Goal: Task Accomplishment & Management: Complete application form

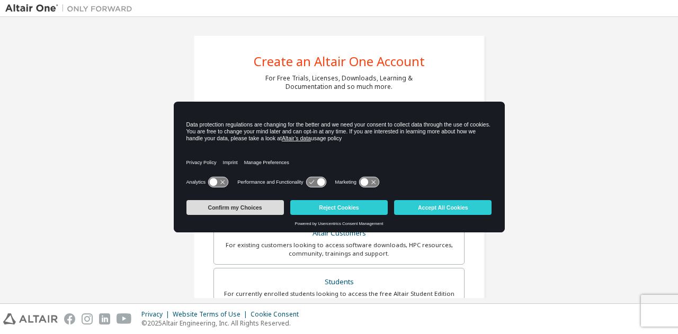
drag, startPoint x: 207, startPoint y: 209, endPoint x: 263, endPoint y: 210, distance: 55.6
click at [263, 210] on button "Confirm my Choices" at bounding box center [234, 207] width 97 height 15
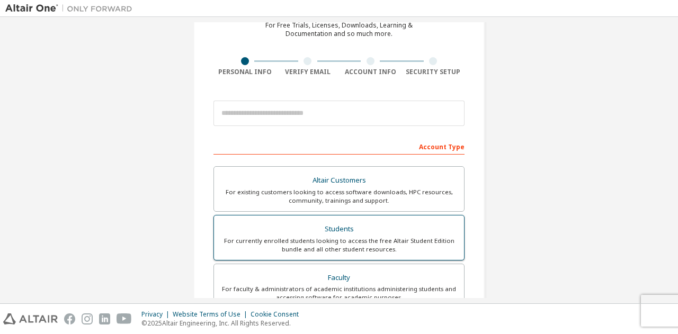
scroll to position [53, 0]
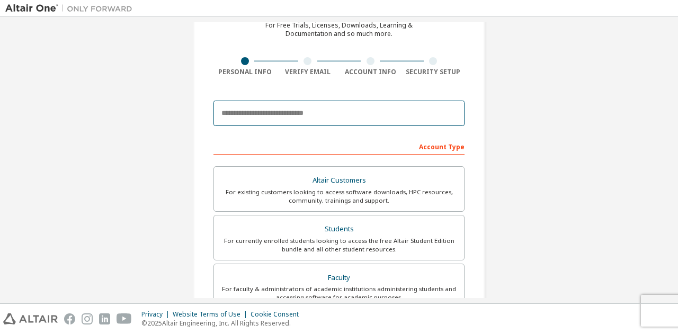
click at [290, 120] on input "email" at bounding box center [338, 113] width 251 height 25
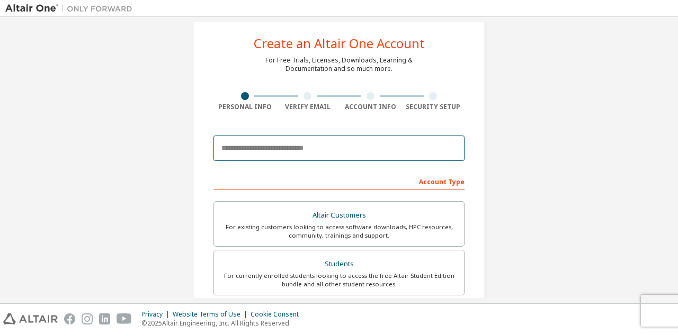
scroll to position [17, 0]
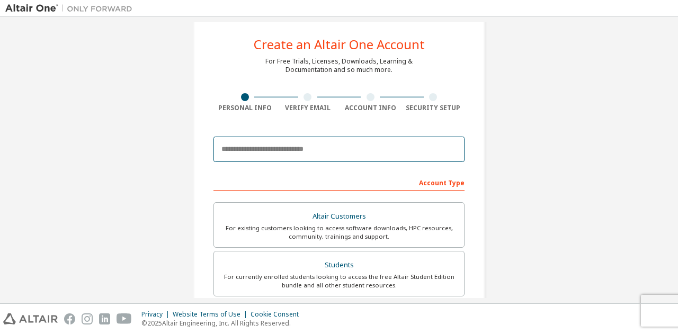
click at [254, 151] on input "email" at bounding box center [338, 149] width 251 height 25
type input "*"
click at [307, 146] on input "email" at bounding box center [338, 149] width 251 height 25
paste input "**********"
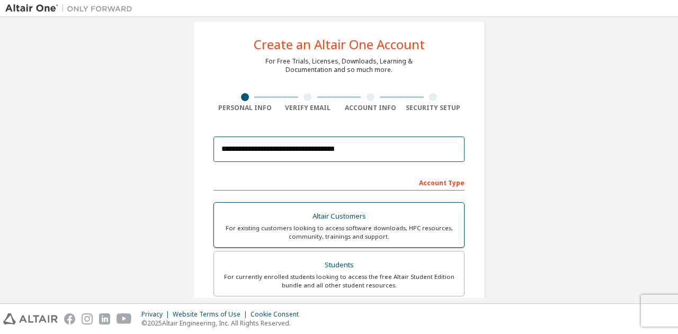
type input "**********"
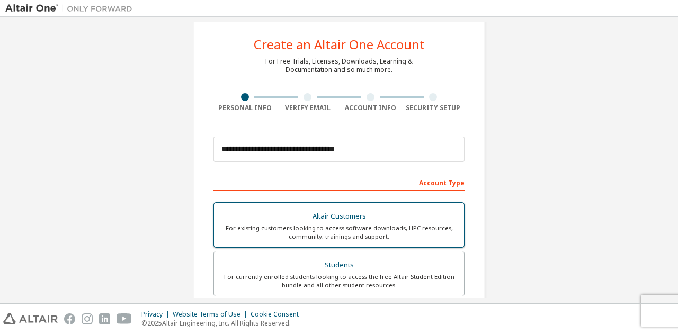
click at [418, 232] on div "For existing customers looking to access software downloads, HPC resources, com…" at bounding box center [338, 232] width 237 height 17
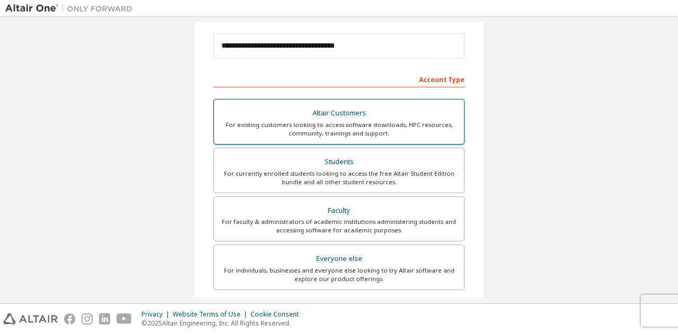
scroll to position [123, 0]
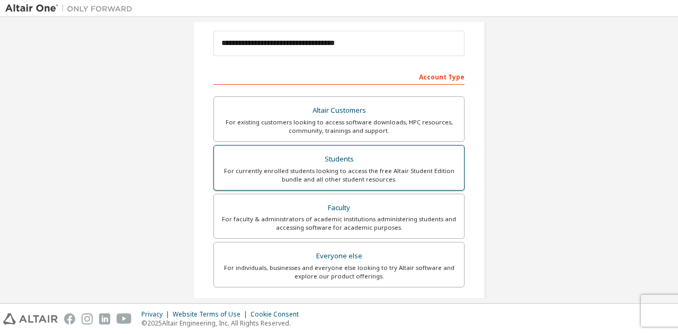
click at [420, 175] on div "For currently enrolled students looking to access the free Altair Student Editi…" at bounding box center [338, 175] width 237 height 17
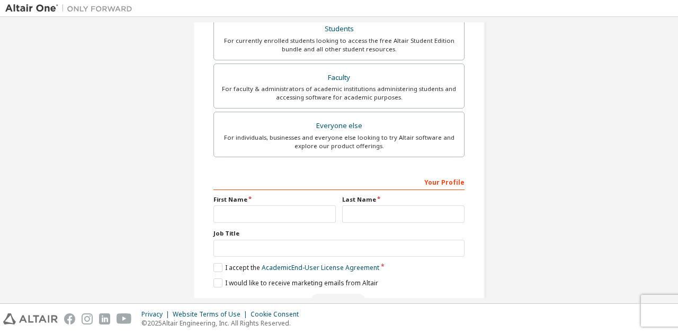
scroll to position [282, 0]
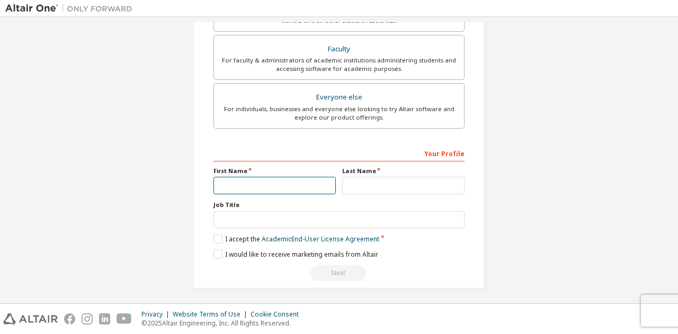
click at [286, 179] on input "text" at bounding box center [274, 185] width 122 height 17
type input "*****"
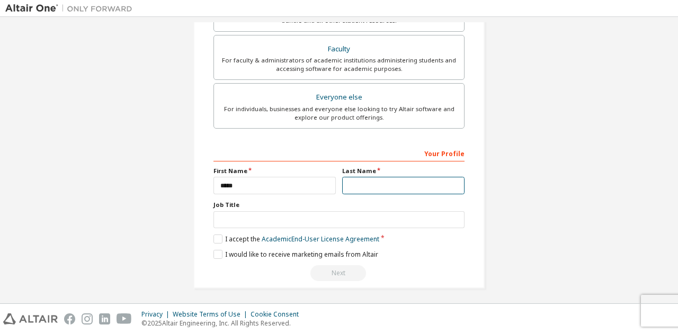
click at [393, 187] on input "text" at bounding box center [403, 185] width 122 height 17
type input "*"
type input "**********"
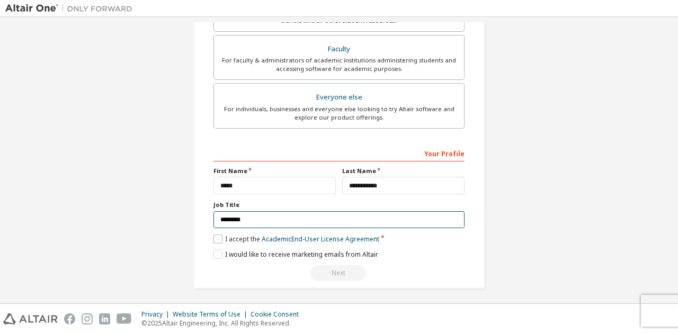
type input "********"
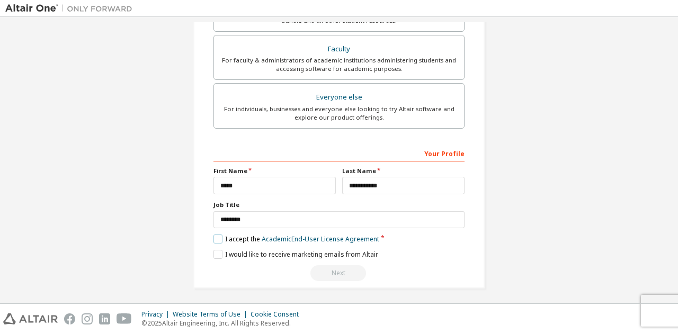
click at [235, 235] on label "I accept the Academic End-User License Agreement" at bounding box center [296, 239] width 166 height 9
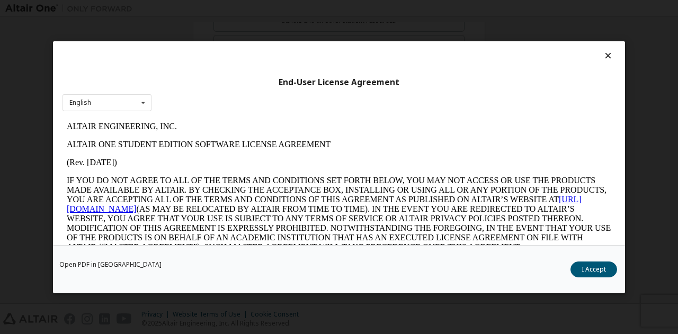
scroll to position [0, 0]
click at [607, 275] on button "I Accept" at bounding box center [593, 269] width 47 height 16
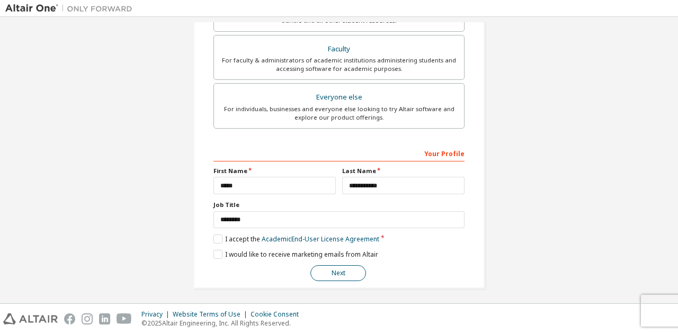
click at [320, 273] on button "Next" at bounding box center [338, 273] width 56 height 16
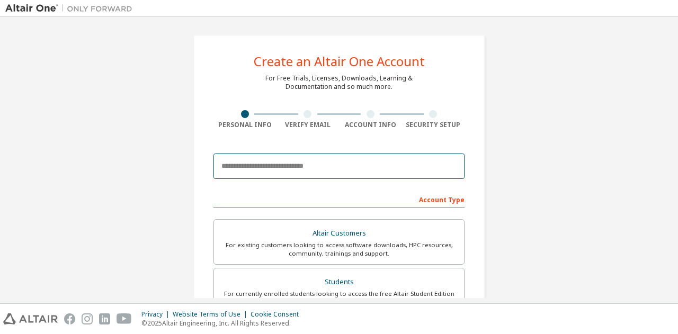
click at [285, 167] on input "email" at bounding box center [338, 166] width 251 height 25
type input "*"
